Goal: Information Seeking & Learning: Check status

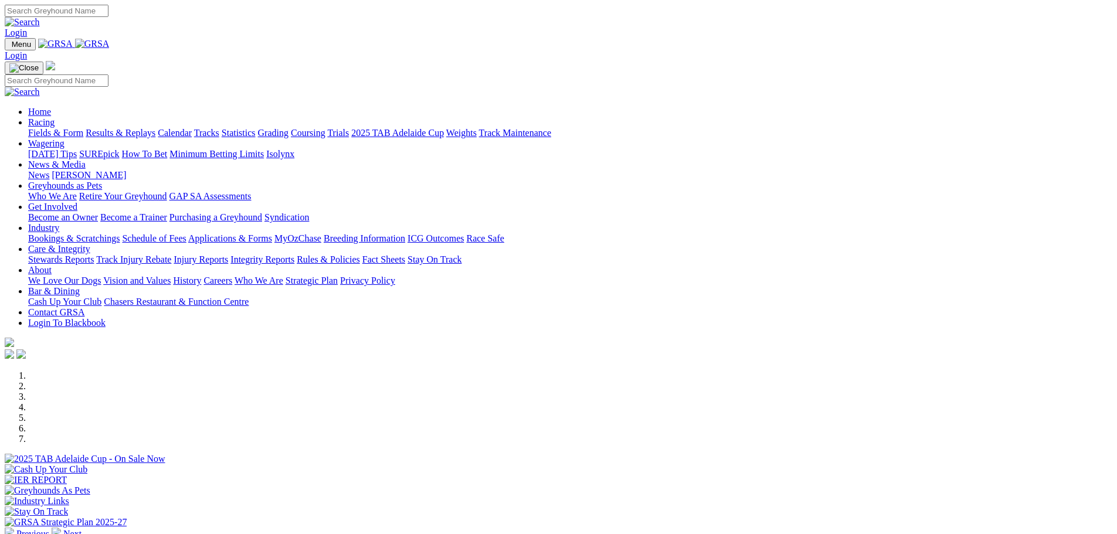
click at [55, 117] on link "Racing" at bounding box center [41, 122] width 26 height 10
click at [155, 128] on link "Results & Replays" at bounding box center [121, 133] width 70 height 10
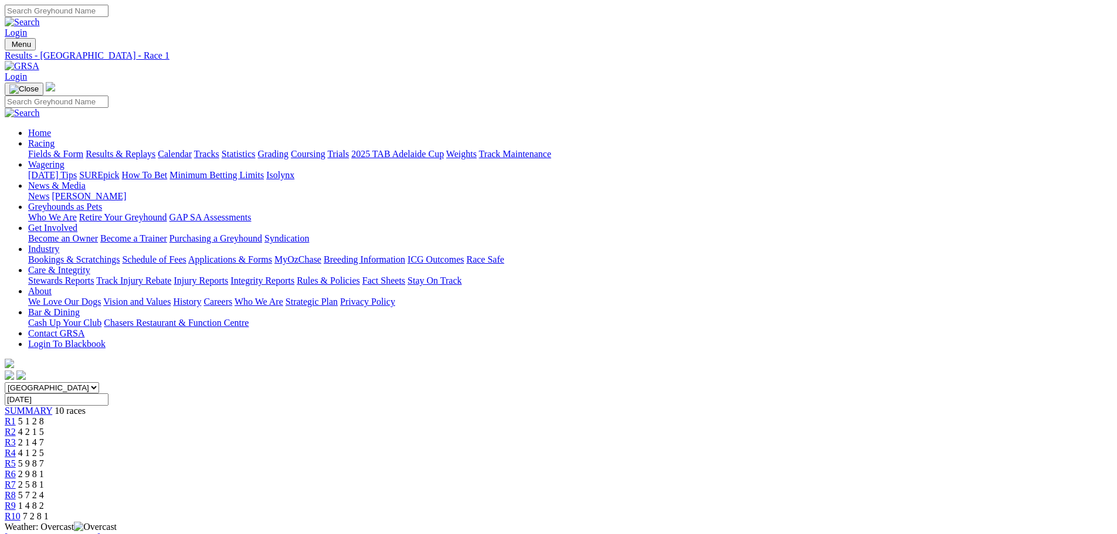
click at [16, 427] on span "R2" at bounding box center [10, 432] width 11 height 10
click at [16, 438] on span "R3" at bounding box center [10, 443] width 11 height 10
click at [16, 448] on span "R4" at bounding box center [10, 453] width 11 height 10
click at [16, 459] on span "R5" at bounding box center [10, 464] width 11 height 10
click at [16, 469] on span "R6" at bounding box center [10, 474] width 11 height 10
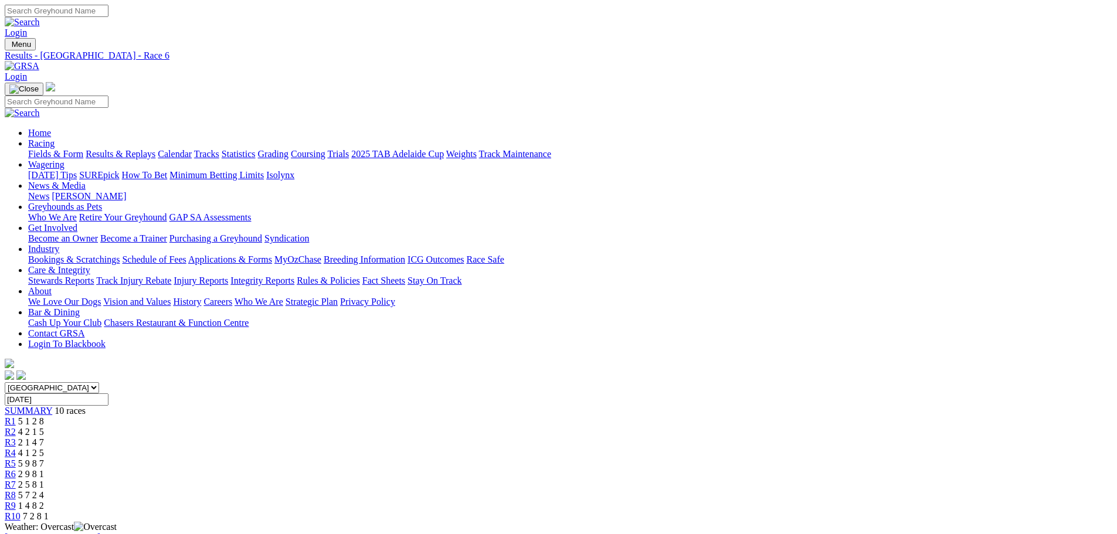
click at [16, 480] on span "R7" at bounding box center [10, 485] width 11 height 10
click at [16, 490] on span "R8" at bounding box center [10, 495] width 11 height 10
click at [16, 501] on span "R9" at bounding box center [10, 506] width 11 height 10
click at [21, 511] on span "R10" at bounding box center [13, 516] width 16 height 10
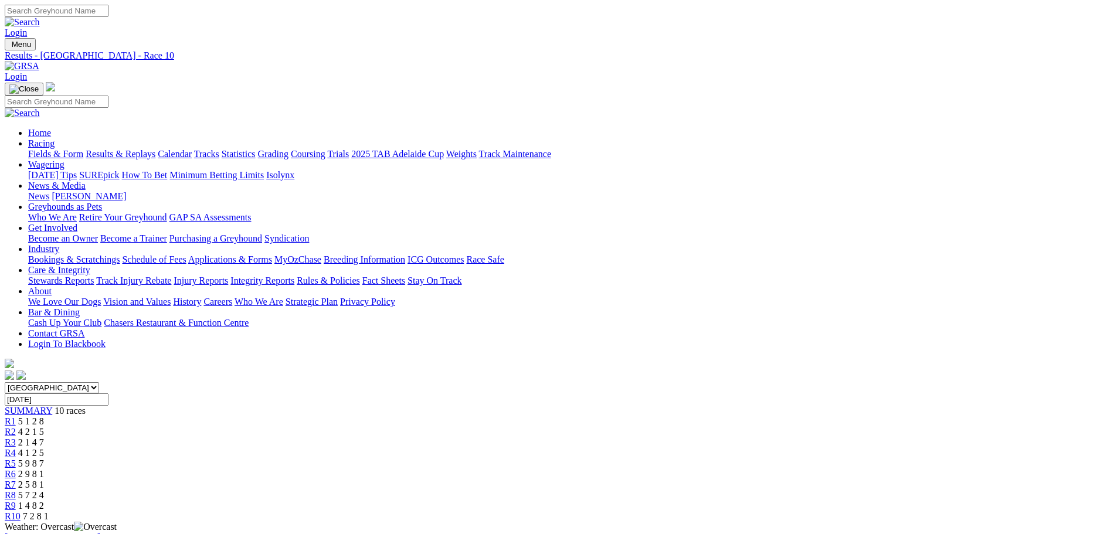
click at [155, 149] on link "Results & Replays" at bounding box center [121, 154] width 70 height 10
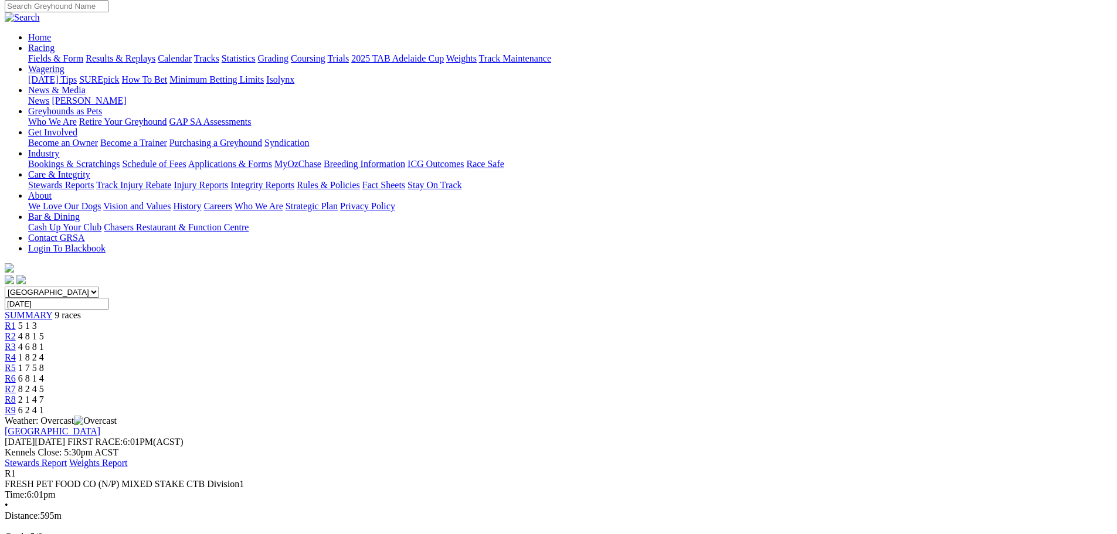
scroll to position [117, 0]
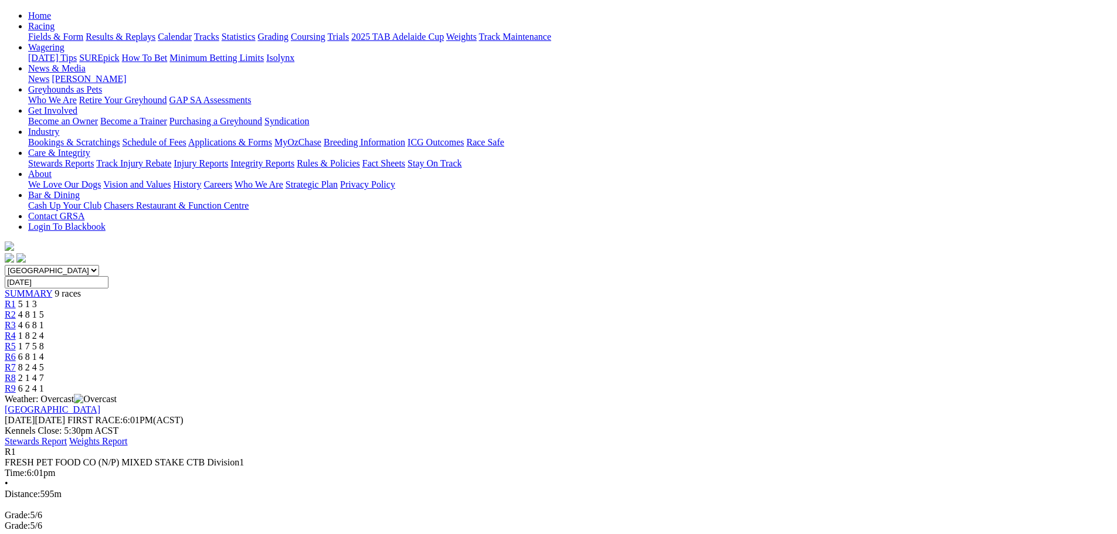
click at [16, 310] on span "R2" at bounding box center [10, 315] width 11 height 10
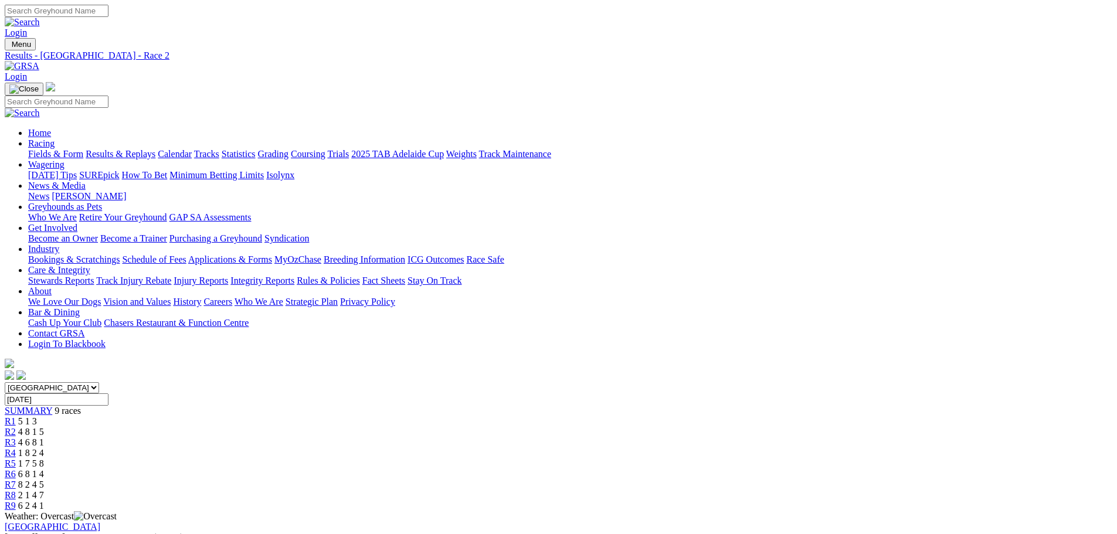
click at [155, 149] on link "Results & Replays" at bounding box center [121, 154] width 70 height 10
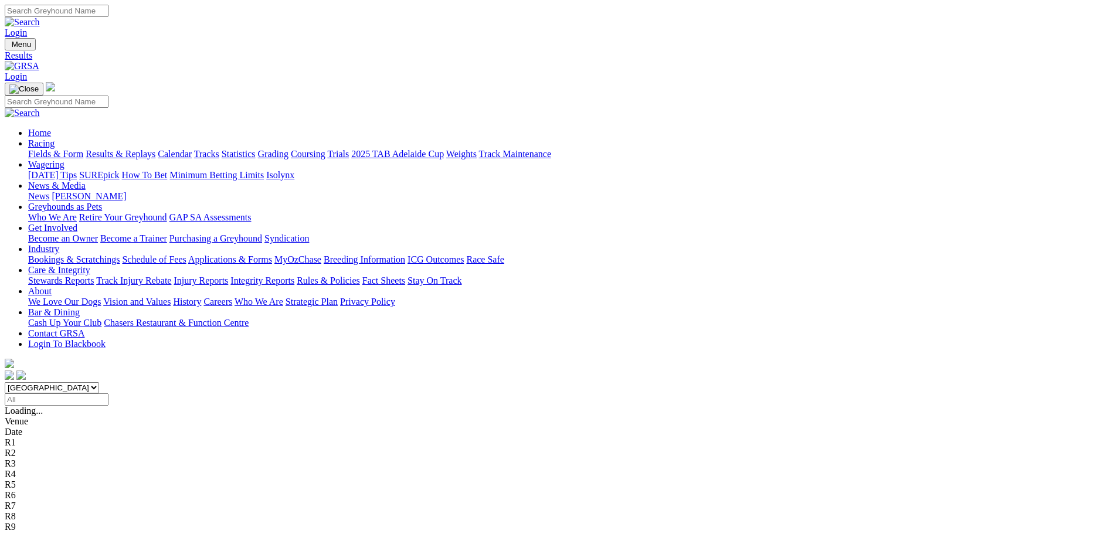
click at [109, 394] on input "Select date" at bounding box center [57, 400] width 104 height 12
type input "[DATE]"
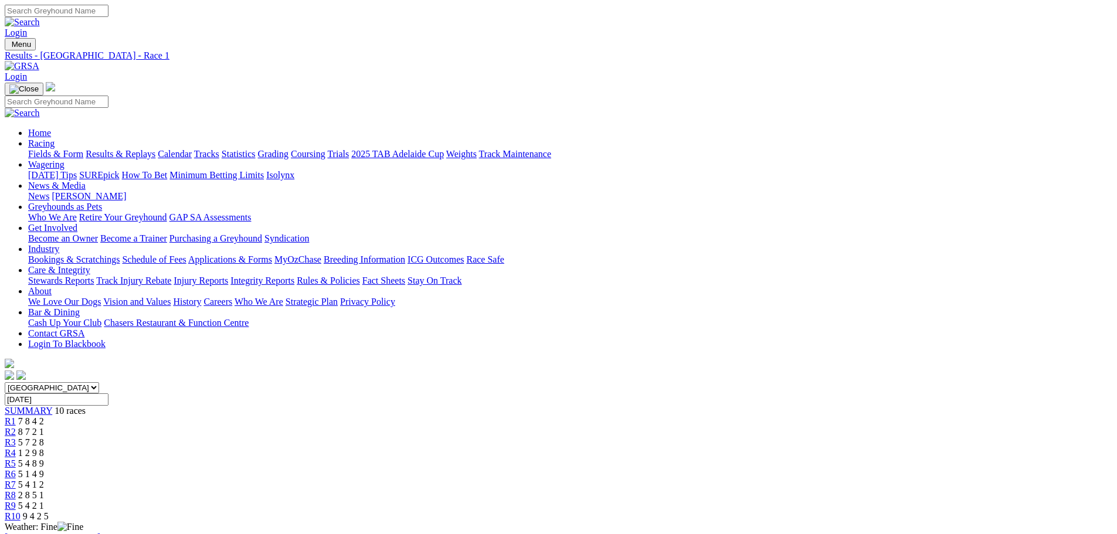
click at [16, 427] on span "R2" at bounding box center [10, 432] width 11 height 10
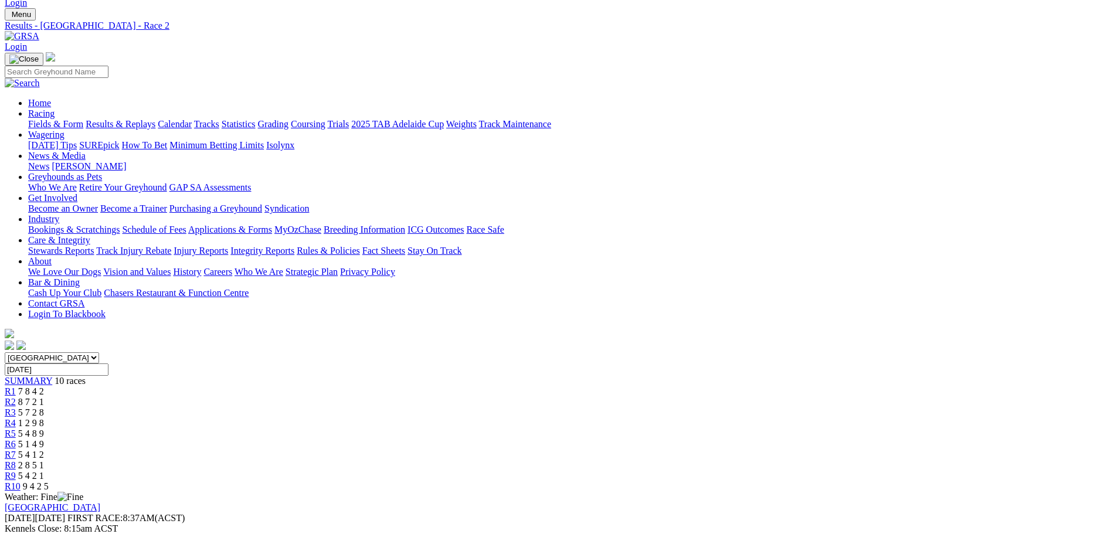
scroll to position [59, 0]
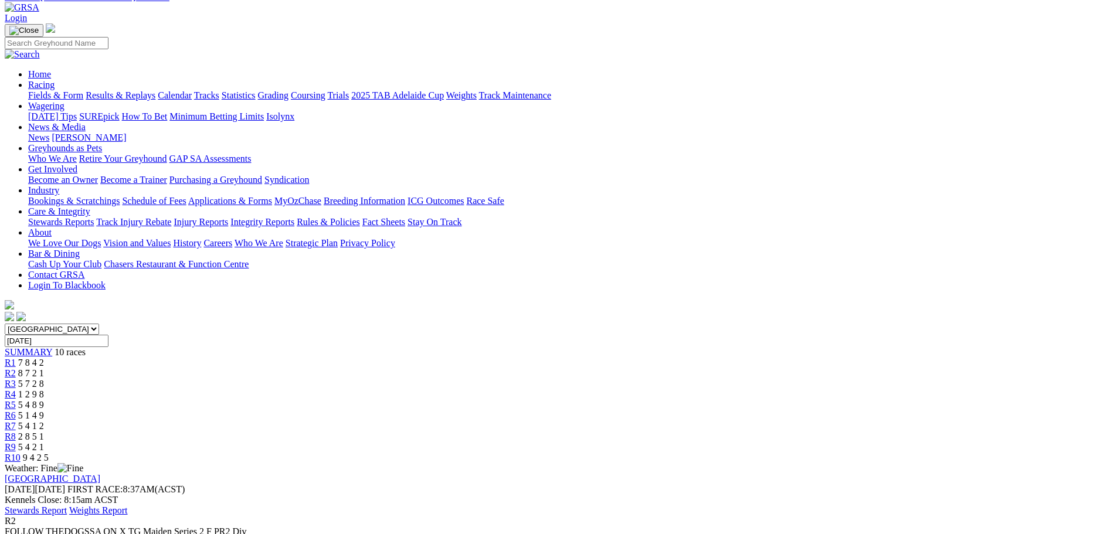
click at [44, 379] on span "5 7 2 8" at bounding box center [31, 384] width 26 height 10
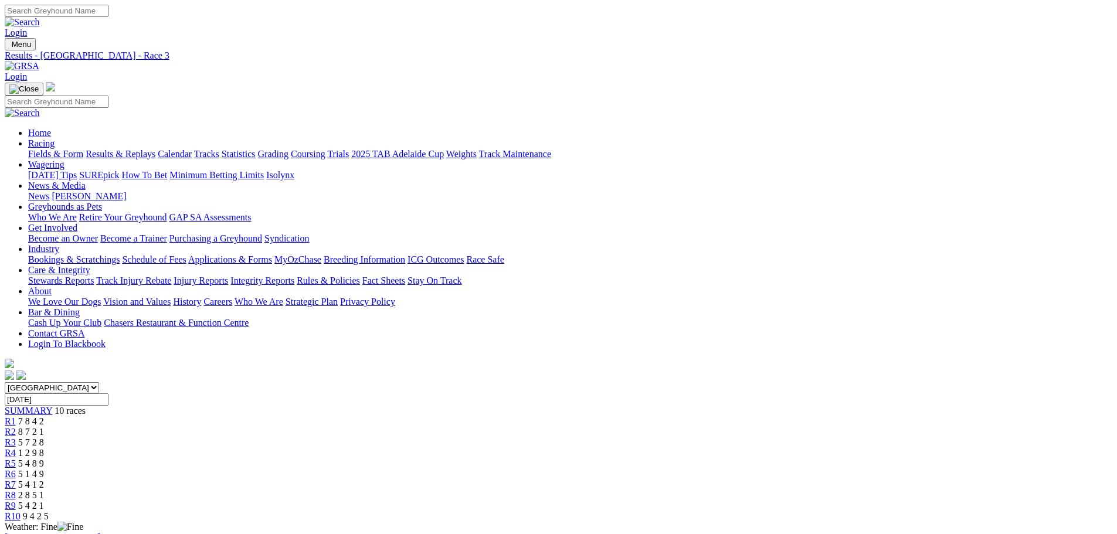
click at [16, 448] on span "R4" at bounding box center [10, 453] width 11 height 10
click at [568, 459] on div "R5 5 4 8 9" at bounding box center [559, 464] width 1108 height 11
click at [637, 469] on div "R6 5 1 4 9" at bounding box center [559, 474] width 1108 height 11
click at [700, 480] on div "R7 5 4 1 2" at bounding box center [559, 485] width 1108 height 11
click at [44, 490] on span "2 8 5 1" at bounding box center [31, 495] width 26 height 10
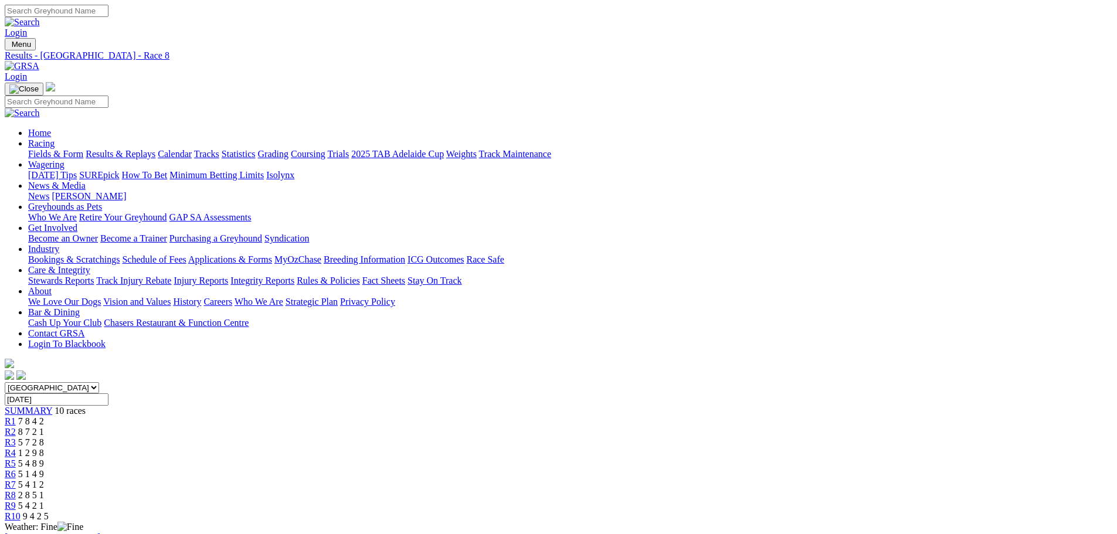
click at [16, 501] on span "R9" at bounding box center [10, 506] width 11 height 10
click at [49, 511] on span "9 4 2 5" at bounding box center [36, 516] width 26 height 10
